Goal: Ask a question

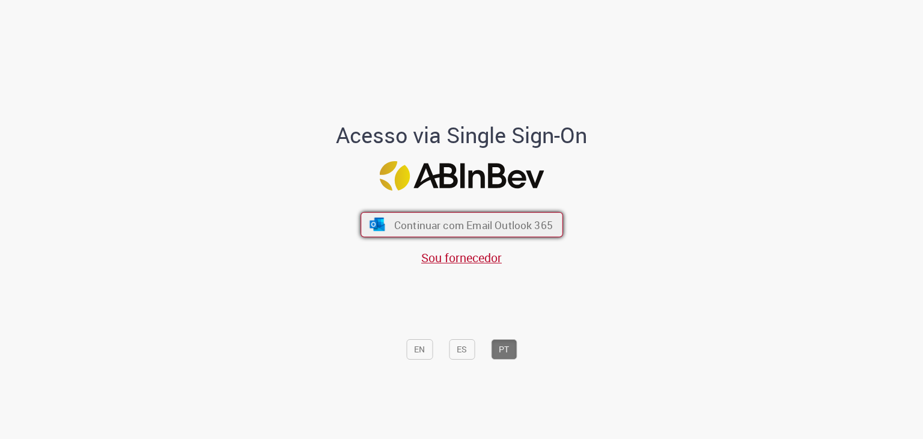
click at [536, 225] on span "Continuar com Email Outlook 365" at bounding box center [473, 225] width 159 height 14
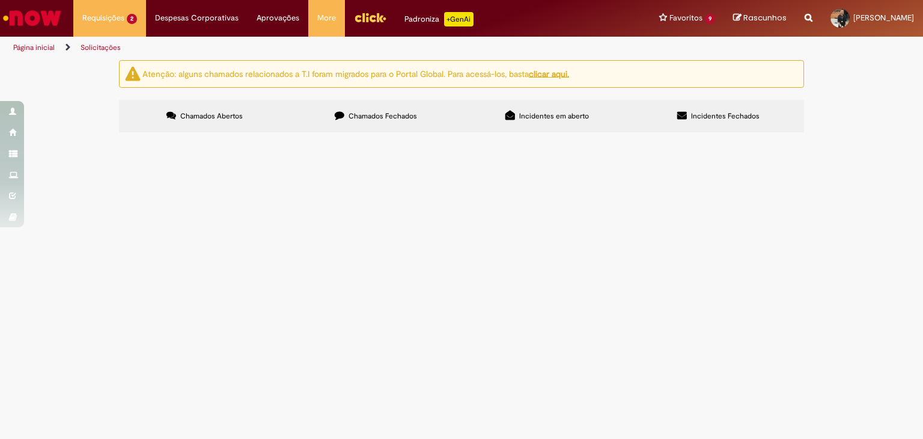
click at [0, 0] on td "Prezados, preciso ajustar minhas férias a termo no sistema para que eu não tenh…" at bounding box center [0, 0] width 0 height 0
click at [0, 0] on span "Prezados, preciso ajustar minhas férias a termo no sistema para que eu não tenh…" at bounding box center [0, 0] width 0 height 0
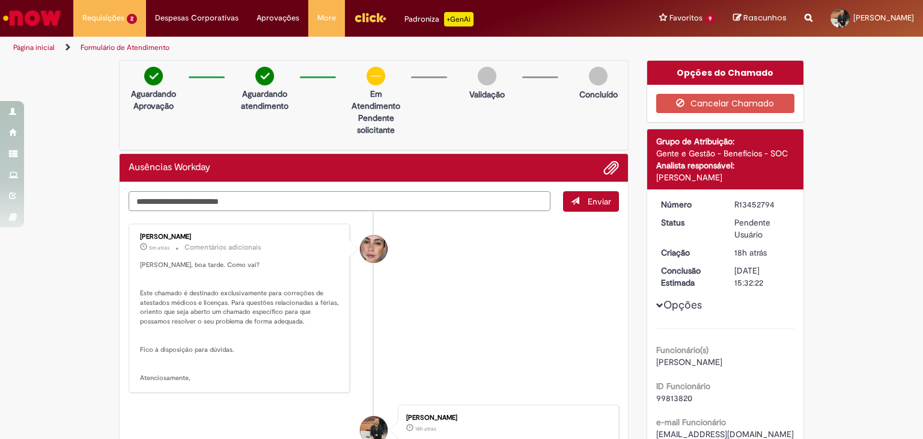
click at [475, 204] on textarea "Digite sua mensagem aqui..." at bounding box center [340, 201] width 422 height 20
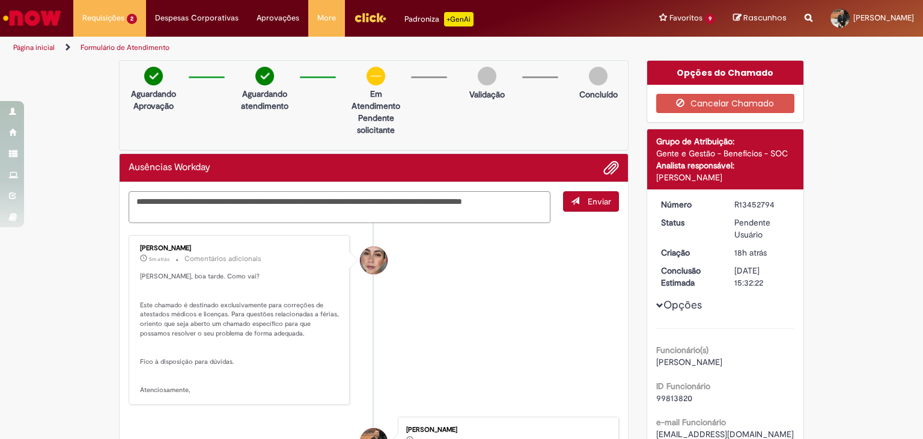
type textarea "**********"
click at [581, 206] on button "Enviar" at bounding box center [591, 201] width 56 height 20
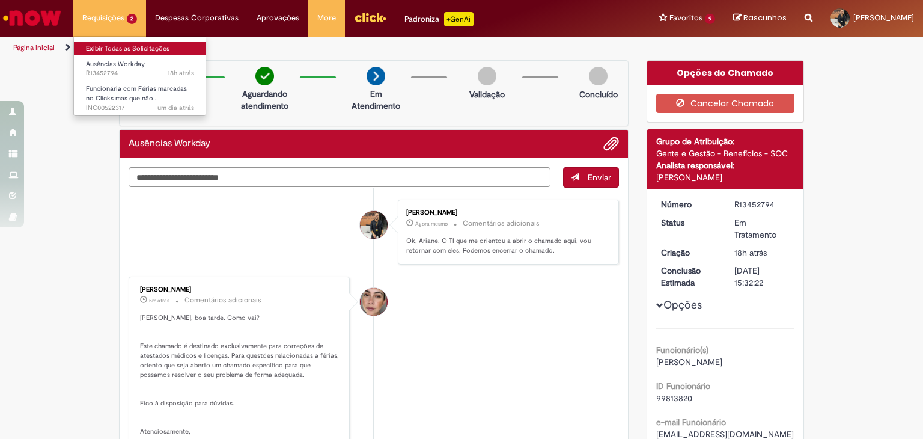
click at [137, 50] on link "Exibir Todas as Solicitações" at bounding box center [140, 48] width 132 height 13
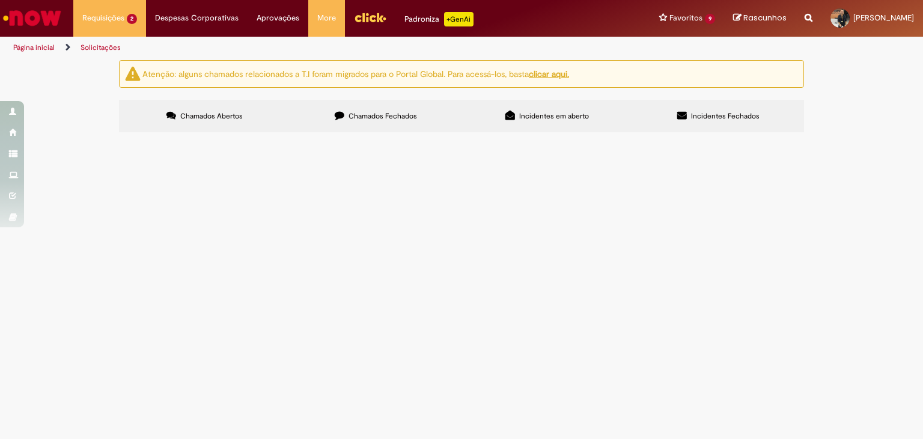
click at [562, 104] on label "Incidentes em aberto" at bounding box center [547, 116] width 171 height 32
click at [0, 0] on span "Funcionária com Férias marcadas no Clicks mas que não refletem no FPW" at bounding box center [0, 0] width 0 height 0
